Goal: Task Accomplishment & Management: Manage account settings

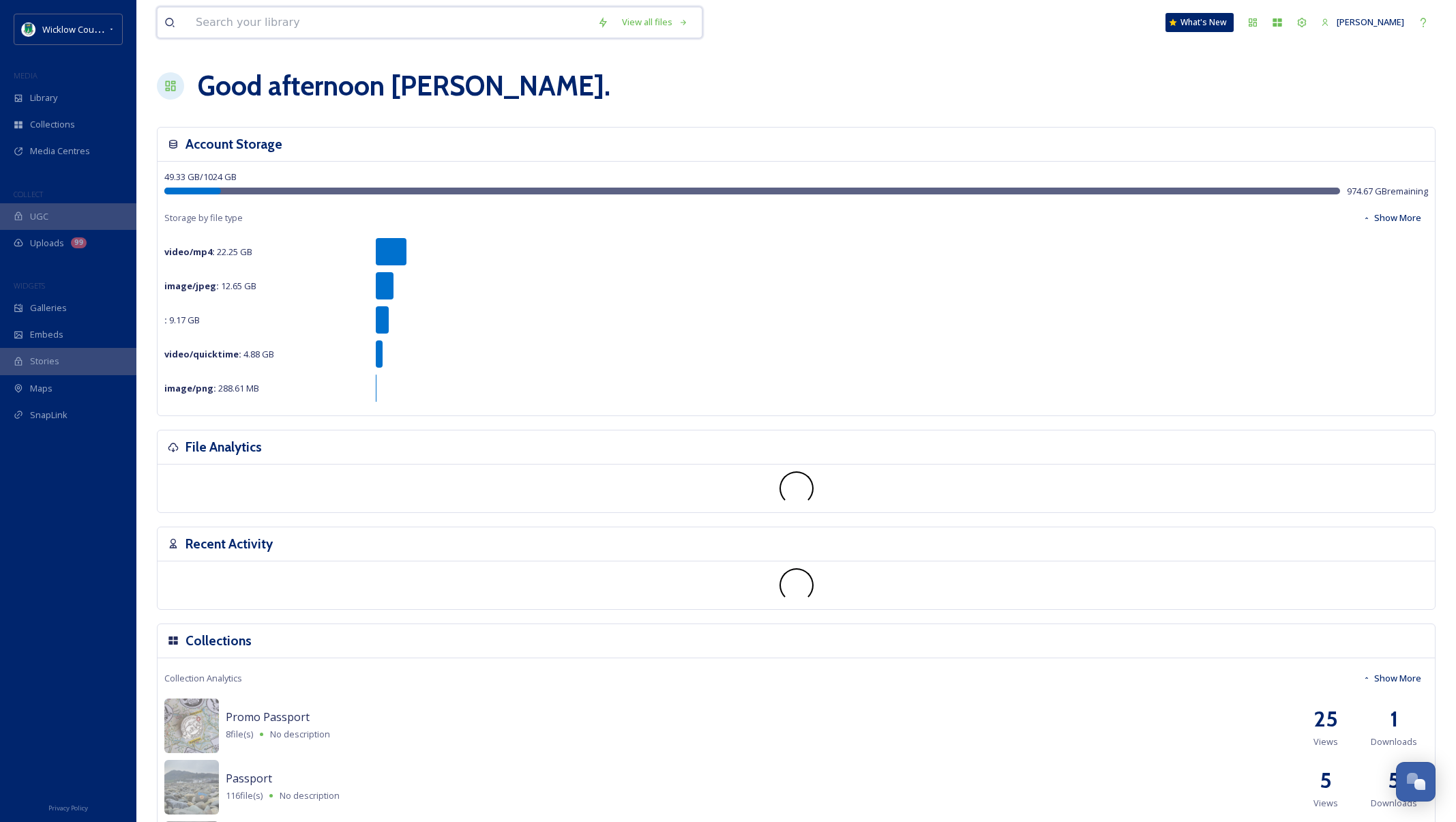
click at [304, 27] on input at bounding box center [389, 23] width 402 height 30
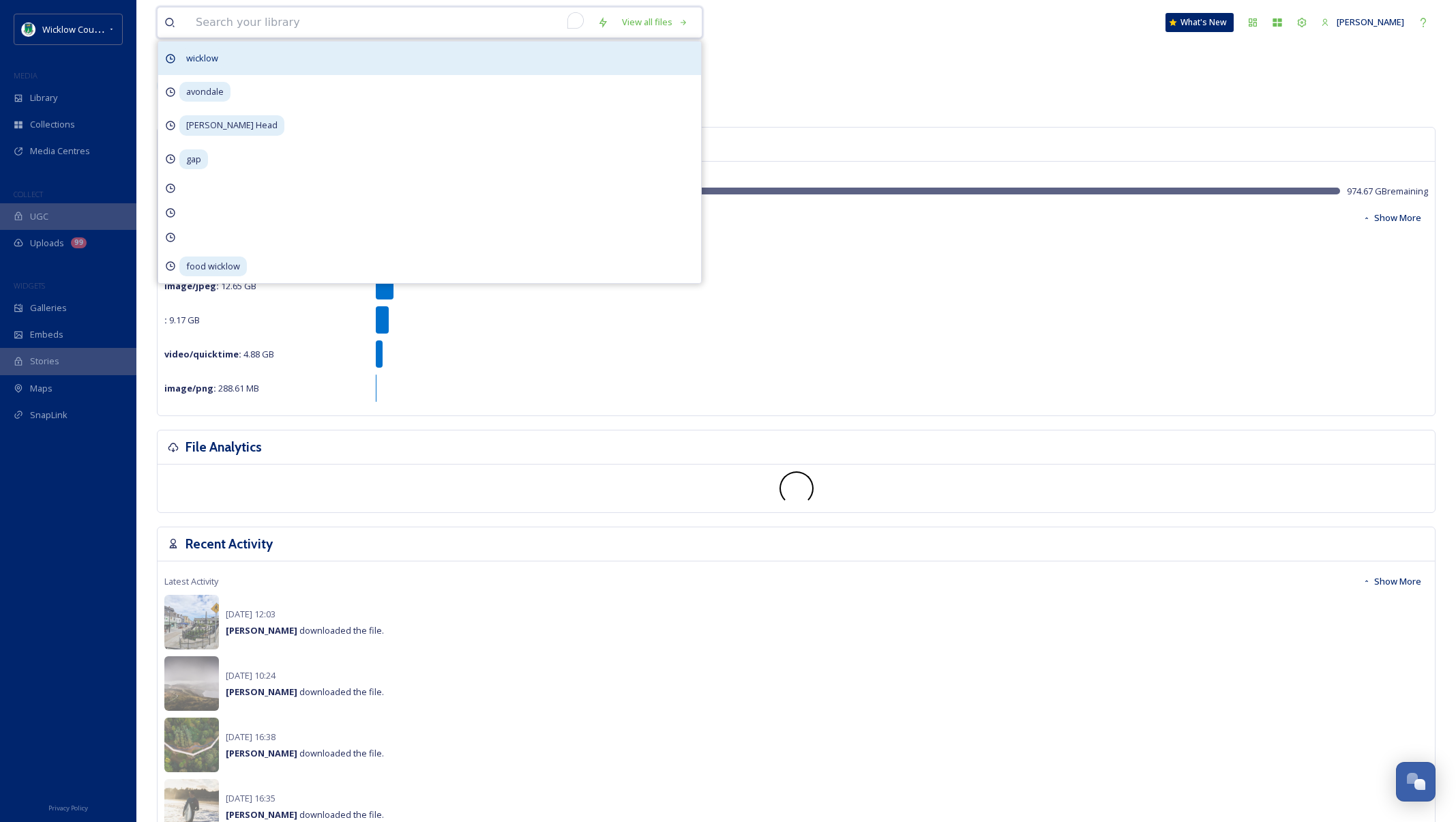
paste input "Avoca Studio Gallery"
type input "Avoca Studio Gallery"
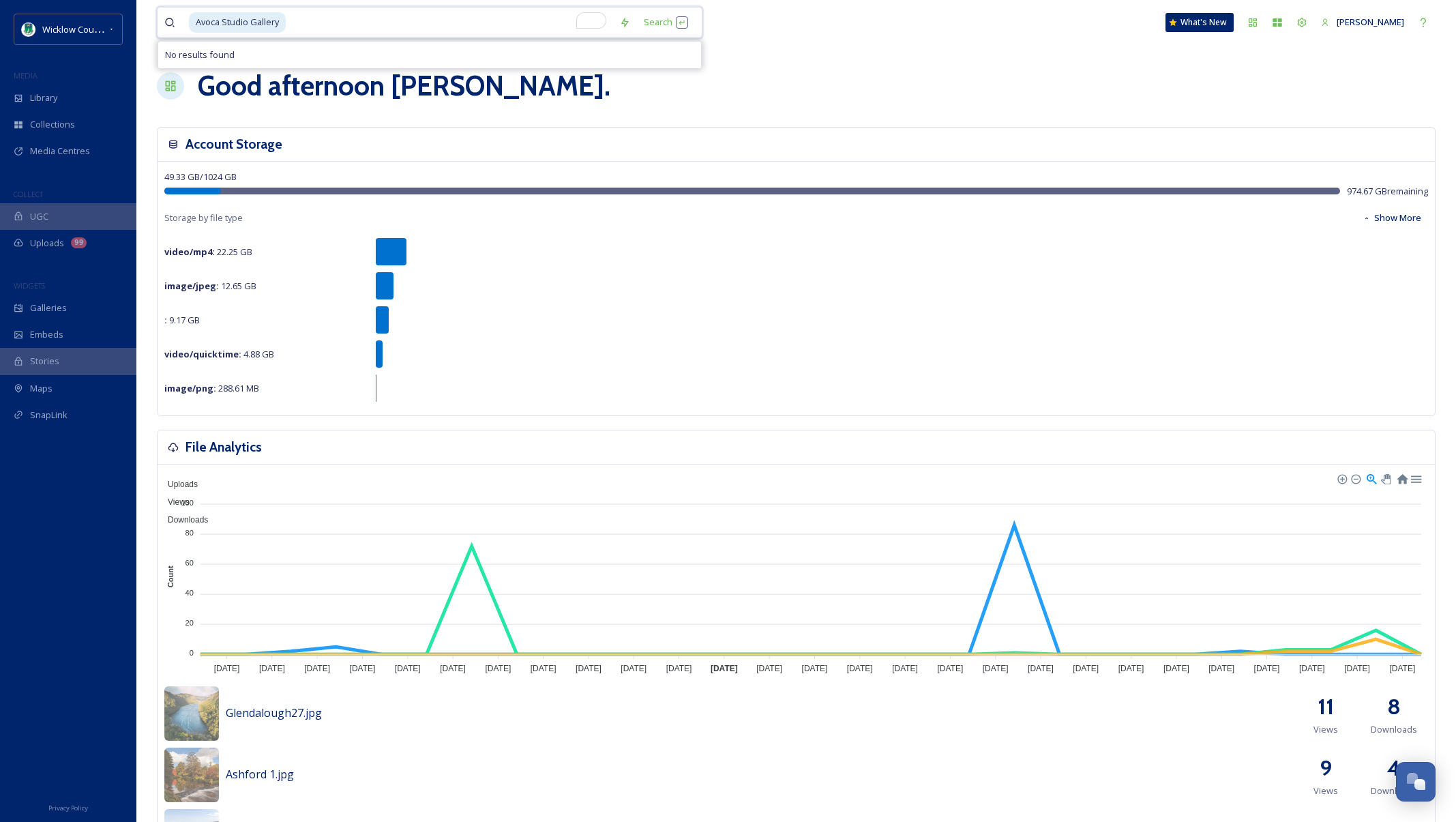
click at [431, 29] on input "To enrich screen reader interactions, please activate Accessibility in Grammarl…" at bounding box center [450, 23] width 326 height 30
click at [432, 27] on input "To enrich screen reader interactions, please activate Accessibility in Grammarl…" at bounding box center [450, 23] width 326 height 30
click at [434, 27] on input "To enrich screen reader interactions, please activate Accessibility in Grammarl…" at bounding box center [450, 23] width 326 height 30
click at [432, 26] on input "To enrich screen reader interactions, please activate Accessibility in Grammarl…" at bounding box center [450, 23] width 326 height 30
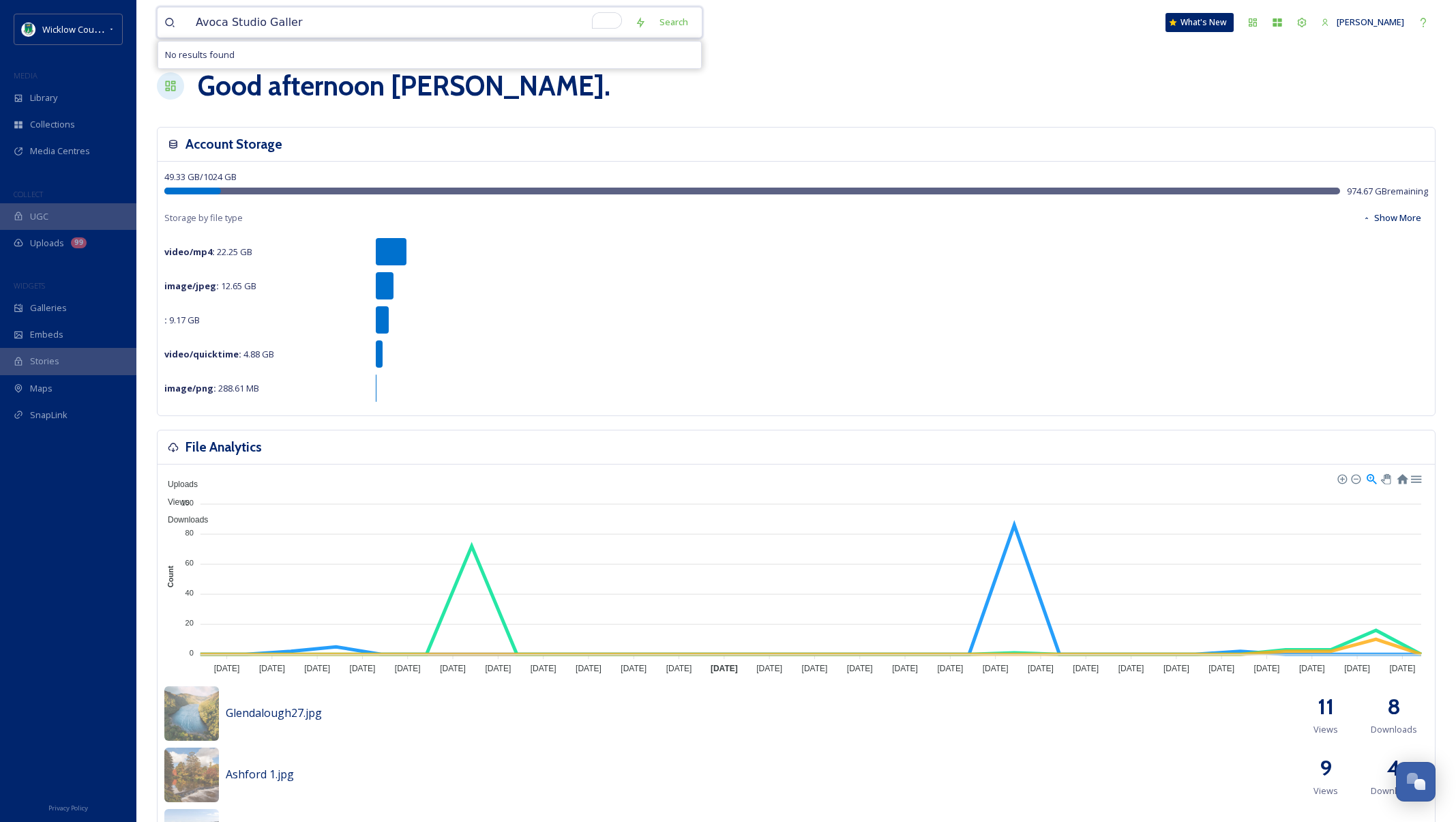
type input "Avoca Studio Gallery"
